Goal: Find contact information

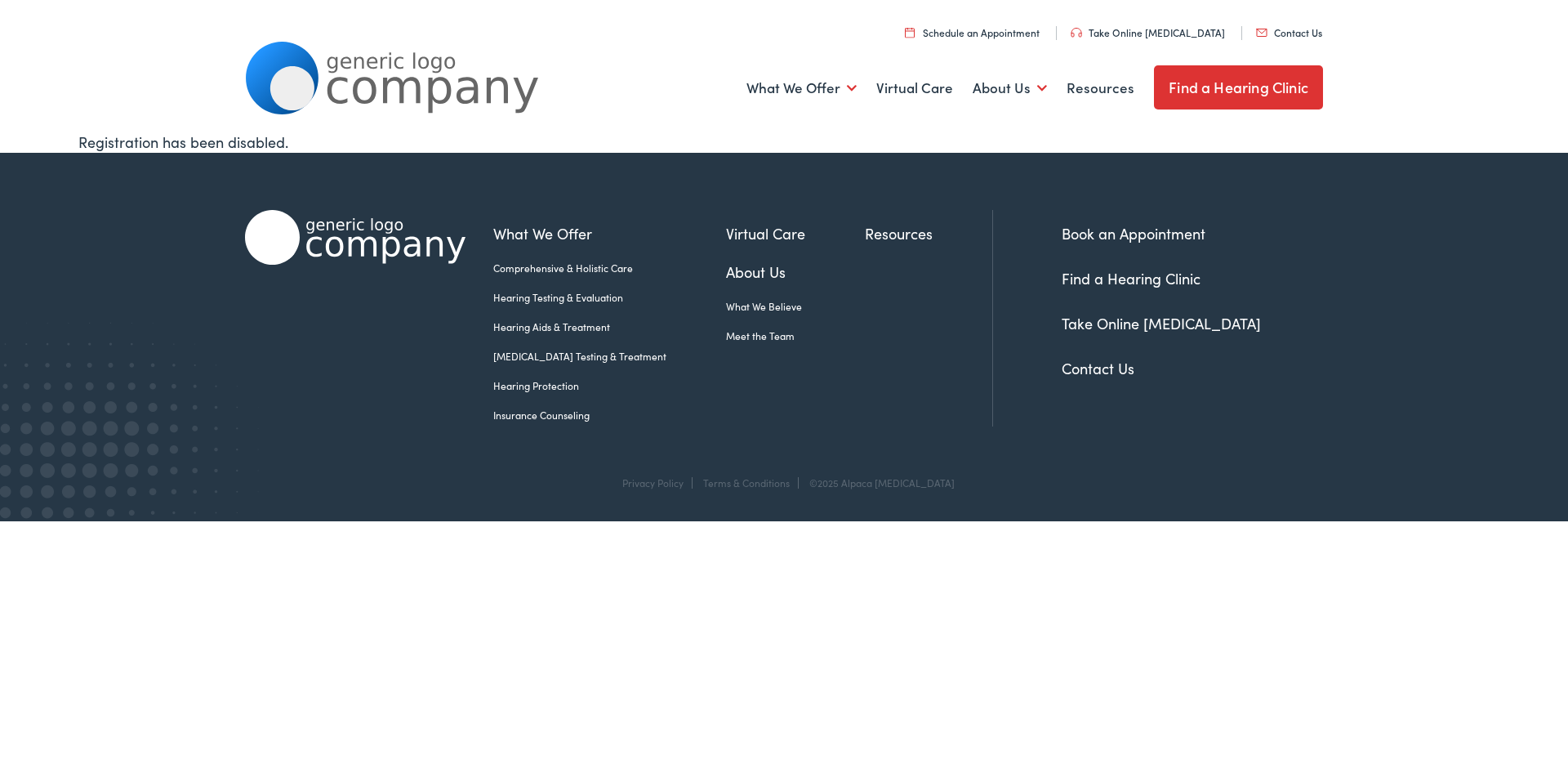
click at [1091, 369] on link "Contact Us" at bounding box center [1097, 368] width 72 height 21
